Goal: Navigation & Orientation: Find specific page/section

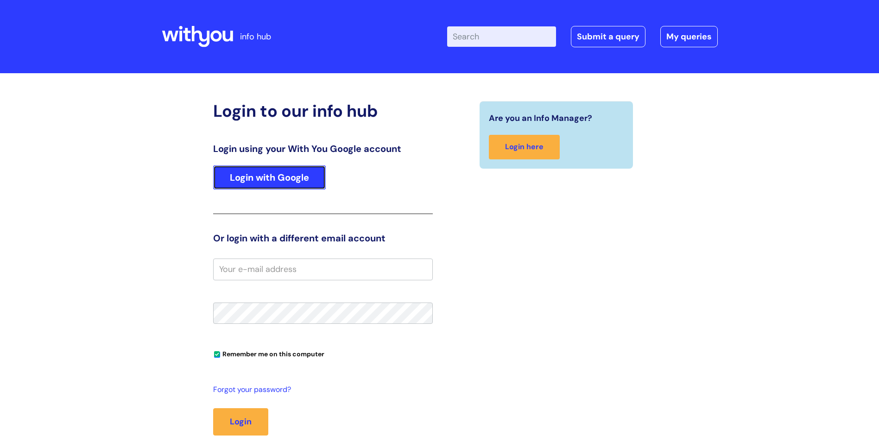
click at [275, 186] on link "Login with Google" at bounding box center [269, 177] width 113 height 24
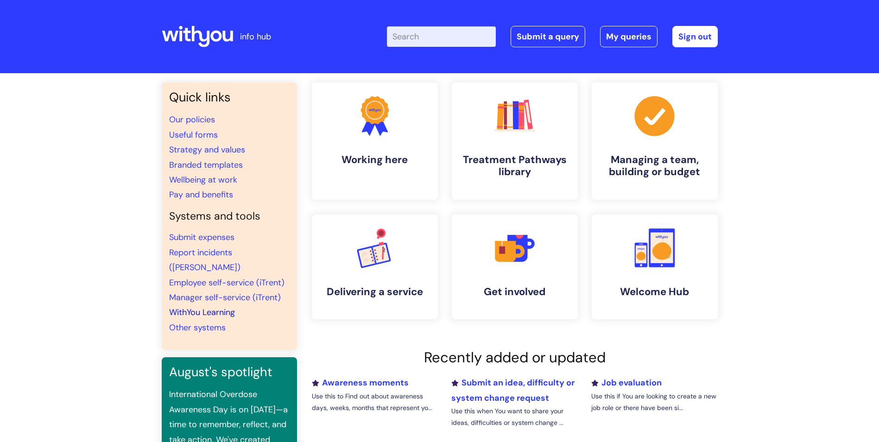
click at [218, 307] on link "WithYou Learning" at bounding box center [202, 312] width 66 height 11
click at [410, 42] on input "Enter your search term here..." at bounding box center [441, 36] width 109 height 20
click at [190, 118] on link "Our policies" at bounding box center [192, 119] width 46 height 11
